Goal: Task Accomplishment & Management: Manage account settings

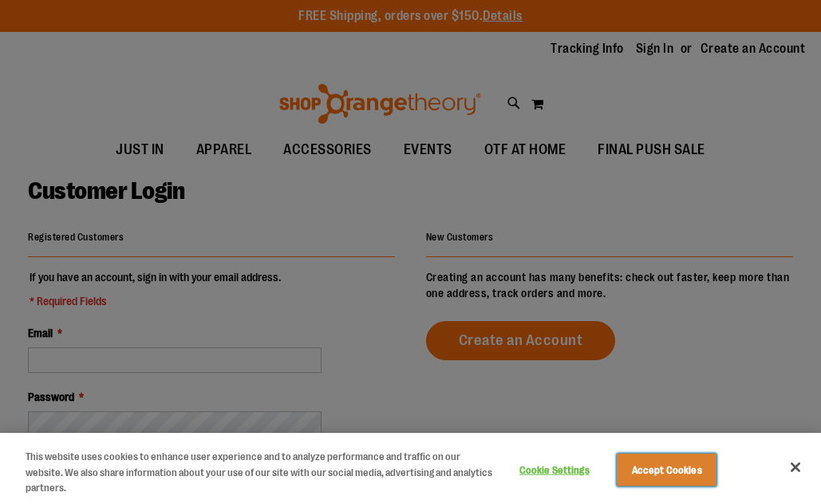
click at [685, 473] on button "Accept Cookies" at bounding box center [667, 470] width 100 height 34
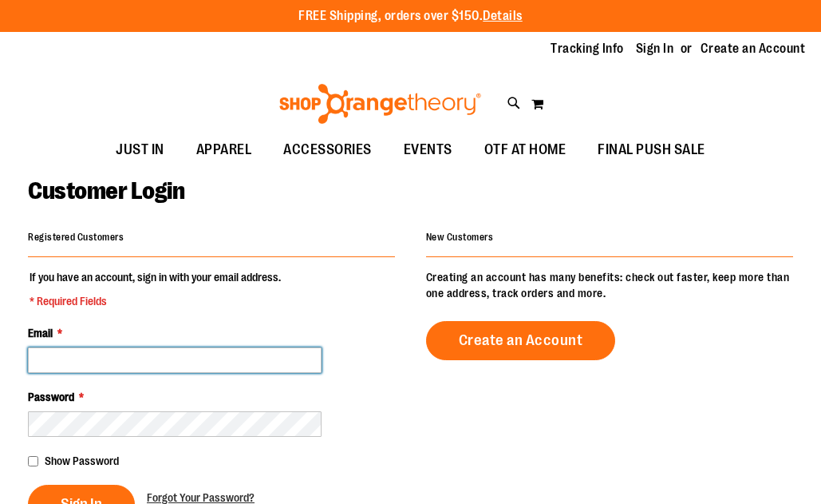
click at [196, 355] on input "Email *" at bounding box center [175, 360] width 294 height 26
type input "**********"
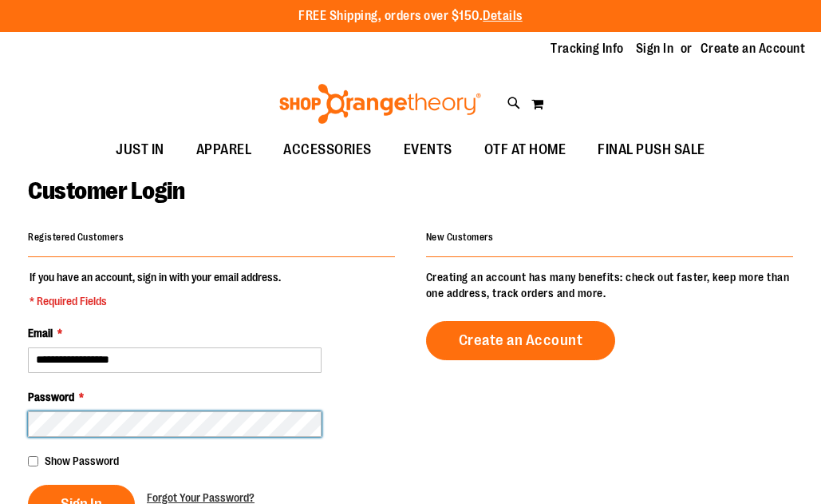
click at [28, 484] on button "Sign In" at bounding box center [81, 503] width 107 height 39
